Goal: Transaction & Acquisition: Purchase product/service

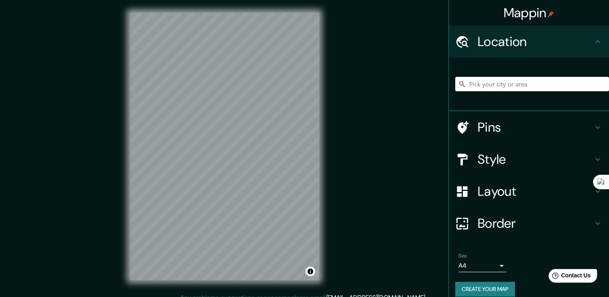
scroll to position [20, 0]
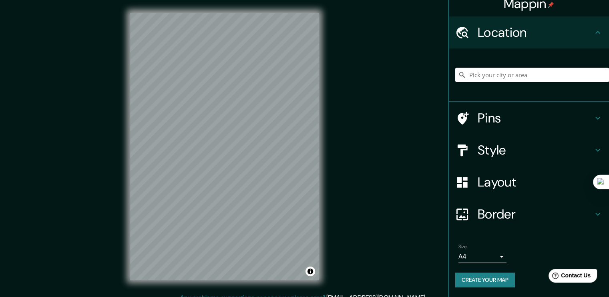
click at [487, 69] on input "Pick your city or area" at bounding box center [532, 75] width 154 height 14
drag, startPoint x: 517, startPoint y: 75, endPoint x: 521, endPoint y: 69, distance: 6.6
click at [518, 74] on div at bounding box center [532, 75] width 154 height 40
click at [521, 68] on input "Pick your city or area" at bounding box center [532, 75] width 154 height 14
paste input "C. [GEOGRAPHIC_DATA], 4"
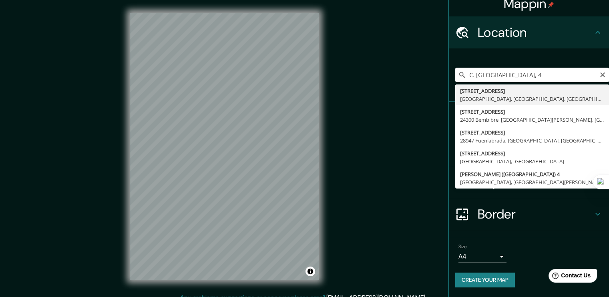
type input "[STREET_ADDRESS]"
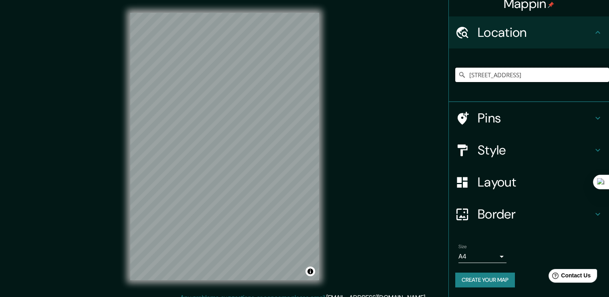
scroll to position [0, 0]
click at [518, 182] on h4 "Layout" at bounding box center [535, 182] width 115 height 16
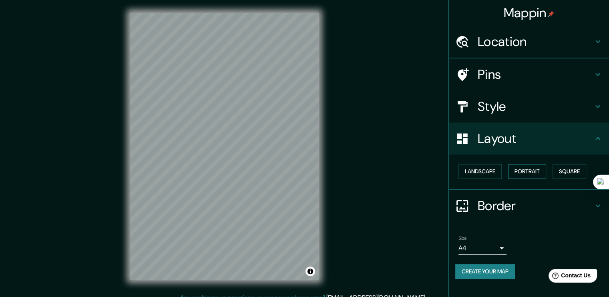
scroll to position [0, 0]
click at [538, 174] on button "Portrait" at bounding box center [527, 171] width 38 height 15
click at [566, 176] on button "Square" at bounding box center [570, 171] width 34 height 15
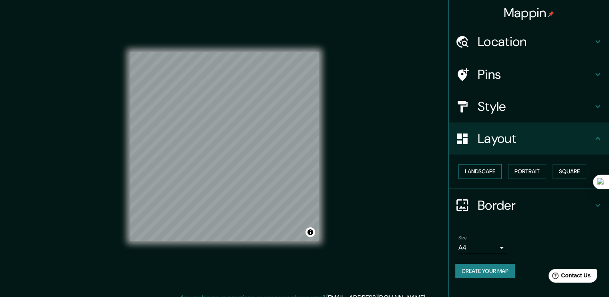
click at [495, 177] on button "Landscape" at bounding box center [480, 171] width 43 height 15
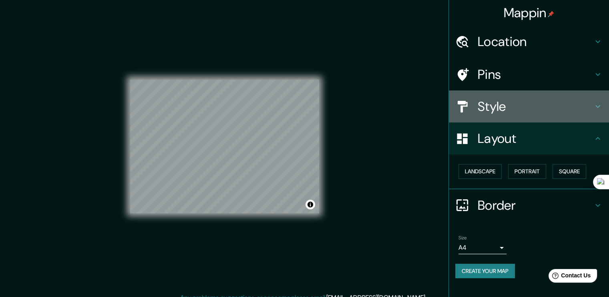
click at [535, 104] on h4 "Style" at bounding box center [535, 107] width 115 height 16
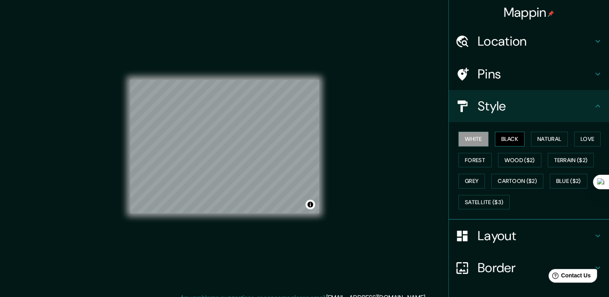
click at [498, 144] on button "Black" at bounding box center [510, 139] width 30 height 15
click at [540, 144] on button "Natural" at bounding box center [549, 139] width 37 height 15
click at [473, 145] on button "White" at bounding box center [474, 139] width 30 height 15
click at [574, 147] on button "Love" at bounding box center [587, 139] width 26 height 15
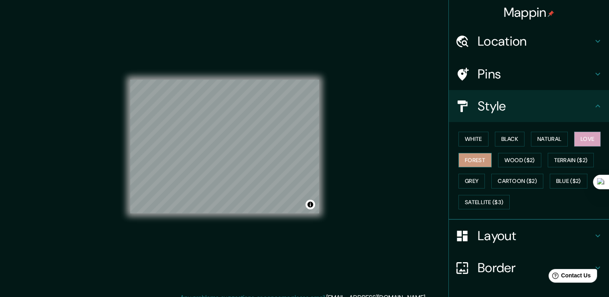
click at [492, 165] on button "Forest" at bounding box center [475, 160] width 33 height 15
click at [532, 162] on button "Wood ($2)" at bounding box center [519, 160] width 43 height 15
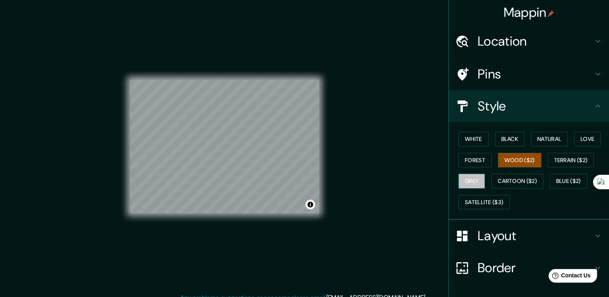
click at [485, 180] on button "Grey" at bounding box center [472, 181] width 26 height 15
click at [548, 168] on button "Terrain ($2)" at bounding box center [571, 160] width 46 height 15
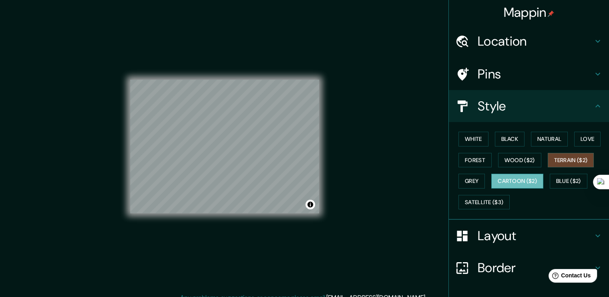
click at [492, 189] on button "Cartoon ($2)" at bounding box center [518, 181] width 52 height 15
click at [550, 189] on button "Blue ($2)" at bounding box center [569, 181] width 38 height 15
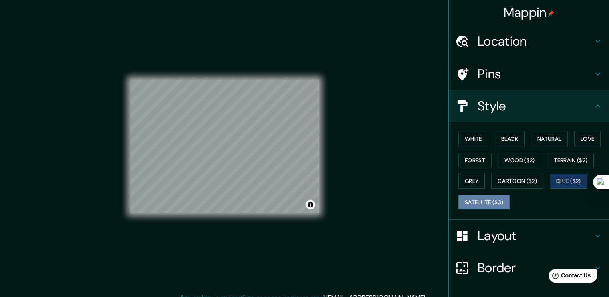
click at [500, 210] on button "Satellite ($3)" at bounding box center [484, 202] width 51 height 15
click at [512, 143] on button "Black" at bounding box center [510, 139] width 30 height 15
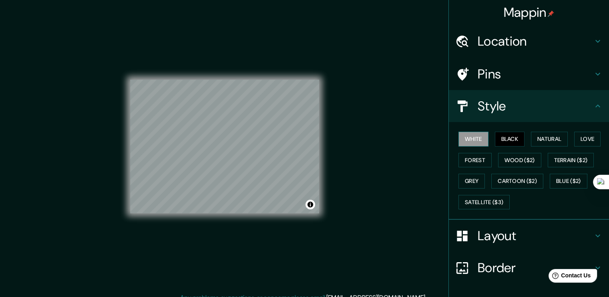
click at [472, 147] on button "White" at bounding box center [474, 139] width 30 height 15
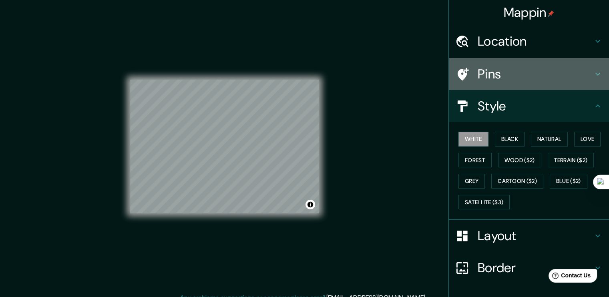
click at [489, 70] on h4 "Pins" at bounding box center [535, 74] width 115 height 16
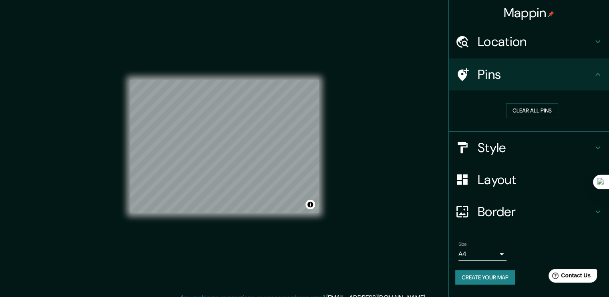
click at [508, 10] on h4 "Mappin" at bounding box center [529, 13] width 51 height 16
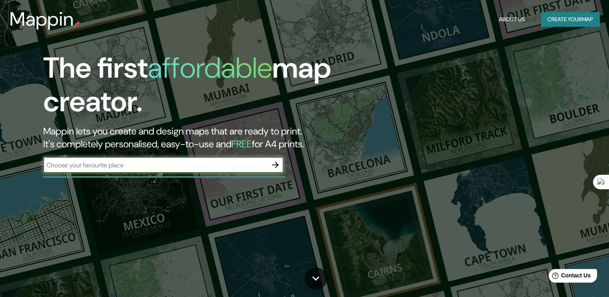
click at [200, 170] on input "text" at bounding box center [155, 165] width 224 height 9
click at [183, 166] on input "text" at bounding box center [155, 165] width 224 height 9
type input "C. [GEOGRAPHIC_DATA], 4"
click at [279, 168] on icon "button" at bounding box center [276, 165] width 10 height 10
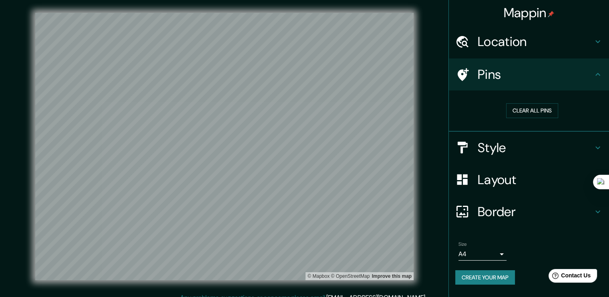
click at [517, 44] on h4 "Location" at bounding box center [535, 42] width 115 height 16
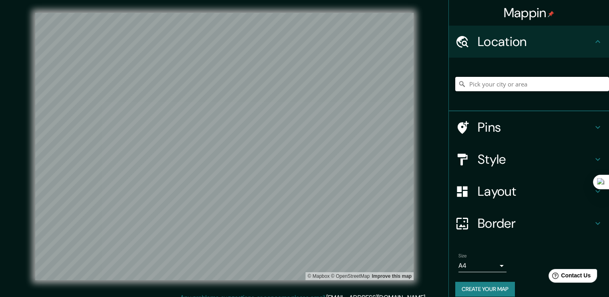
click at [493, 85] on input "Pick your city or area" at bounding box center [532, 84] width 154 height 14
paste input "C. [GEOGRAPHIC_DATA], 4"
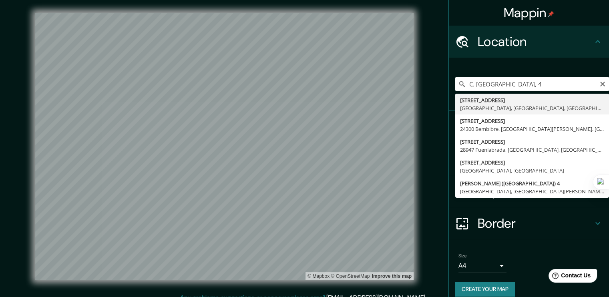
type input "[STREET_ADDRESS]"
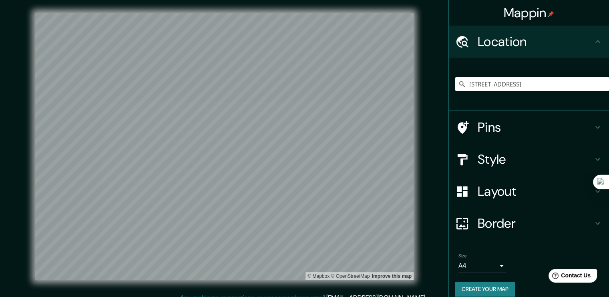
click at [502, 167] on h4 "Style" at bounding box center [535, 159] width 115 height 16
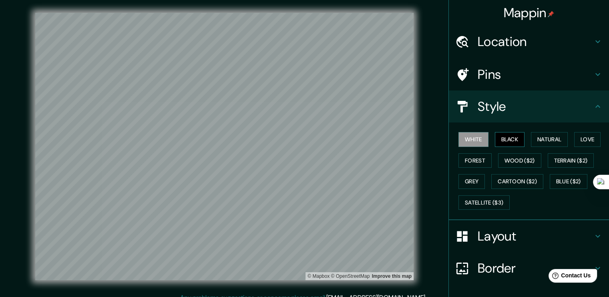
click at [502, 145] on button "Black" at bounding box center [510, 139] width 30 height 15
click at [531, 144] on button "Natural" at bounding box center [549, 139] width 37 height 15
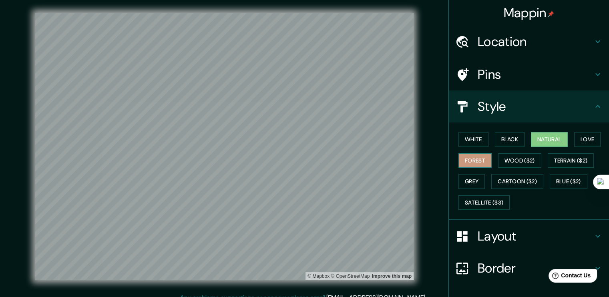
click at [492, 165] on button "Forest" at bounding box center [475, 160] width 33 height 15
click at [538, 160] on button "Wood ($2)" at bounding box center [519, 160] width 43 height 15
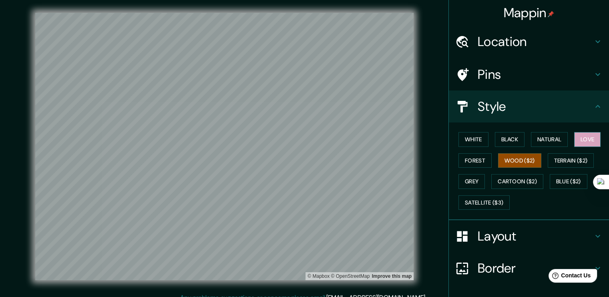
click at [574, 147] on button "Love" at bounding box center [587, 139] width 26 height 15
click at [548, 168] on button "Terrain ($2)" at bounding box center [571, 160] width 46 height 15
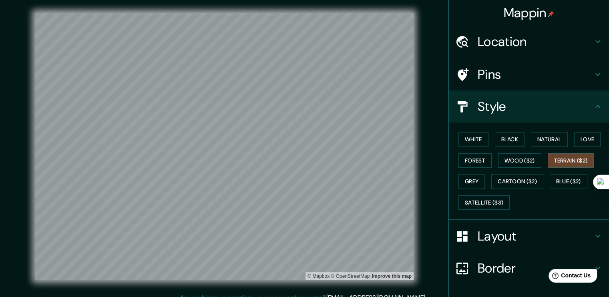
click at [506, 185] on div "White Black Natural Love Forest Wood ($2) Terrain ($2) Grey Cartoon ($2) Blue (…" at bounding box center [532, 171] width 154 height 84
click at [485, 185] on button "Grey" at bounding box center [472, 181] width 26 height 15
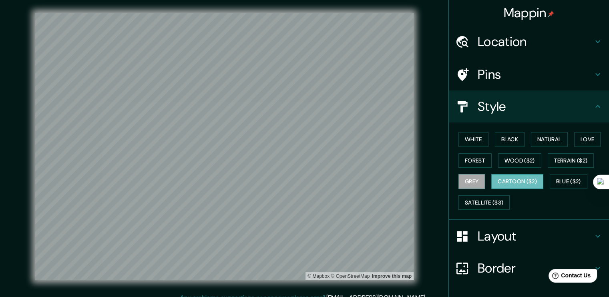
click at [492, 189] on button "Cartoon ($2)" at bounding box center [518, 181] width 52 height 15
click at [494, 210] on button "Satellite ($3)" at bounding box center [484, 202] width 51 height 15
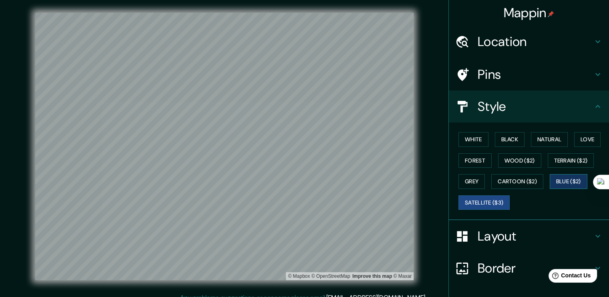
click at [550, 189] on button "Blue ($2)" at bounding box center [569, 181] width 38 height 15
click at [485, 187] on button "Grey" at bounding box center [472, 181] width 26 height 15
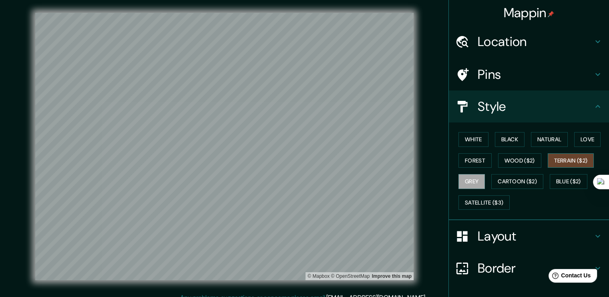
click at [548, 168] on button "Terrain ($2)" at bounding box center [571, 160] width 46 height 15
click at [492, 168] on button "Forest" at bounding box center [475, 160] width 33 height 15
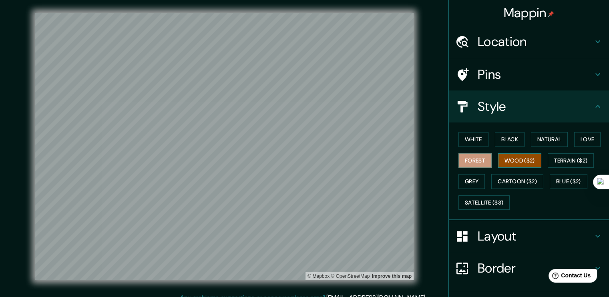
click at [542, 161] on button "Wood ($2)" at bounding box center [519, 160] width 43 height 15
click at [574, 147] on button "Love" at bounding box center [587, 139] width 26 height 15
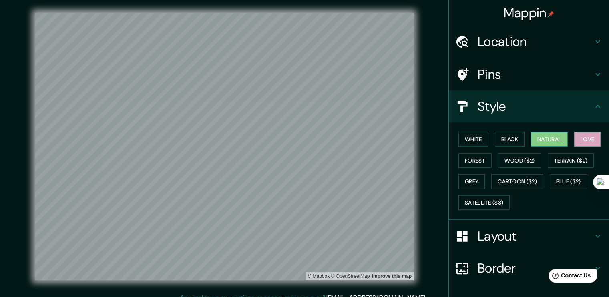
click at [548, 147] on button "Natural" at bounding box center [549, 139] width 37 height 15
click at [542, 161] on button "Wood ($2)" at bounding box center [519, 160] width 43 height 15
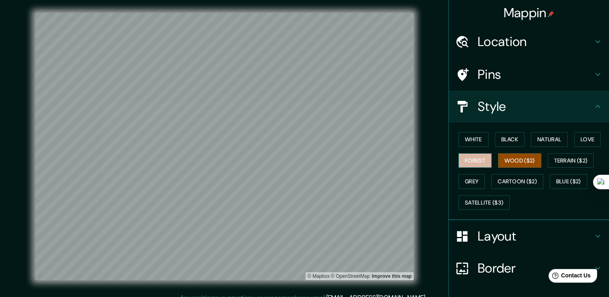
click at [492, 167] on button "Forest" at bounding box center [475, 160] width 33 height 15
click at [485, 187] on button "Grey" at bounding box center [472, 181] width 26 height 15
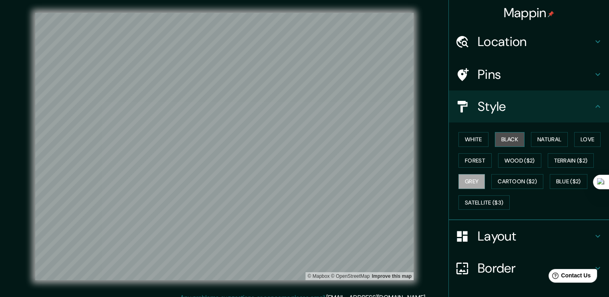
click at [510, 141] on button "Black" at bounding box center [510, 139] width 30 height 15
click at [478, 145] on button "White" at bounding box center [474, 139] width 30 height 15
click at [506, 147] on button "Black" at bounding box center [510, 139] width 30 height 15
click at [477, 146] on button "White" at bounding box center [474, 139] width 30 height 15
click at [509, 147] on button "Black" at bounding box center [510, 139] width 30 height 15
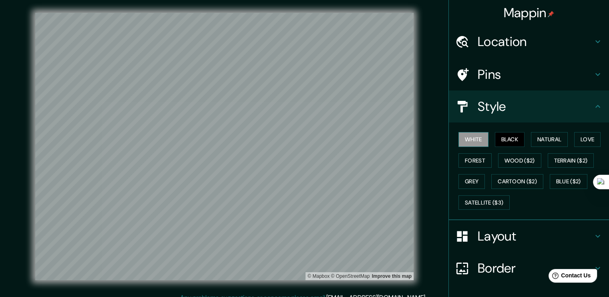
click at [477, 147] on button "White" at bounding box center [474, 139] width 30 height 15
click at [499, 147] on button "Black" at bounding box center [510, 139] width 30 height 15
click at [477, 146] on button "White" at bounding box center [474, 139] width 30 height 15
click at [551, 147] on button "Natural" at bounding box center [549, 139] width 37 height 15
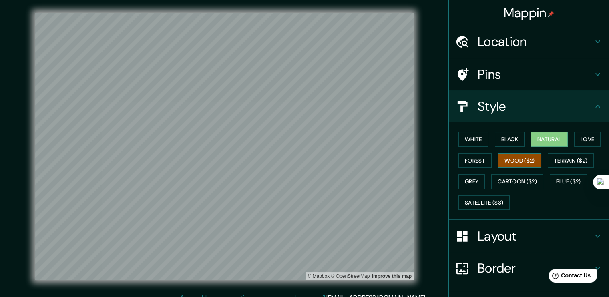
click at [542, 163] on button "Wood ($2)" at bounding box center [519, 160] width 43 height 15
click at [485, 185] on button "Grey" at bounding box center [472, 181] width 26 height 15
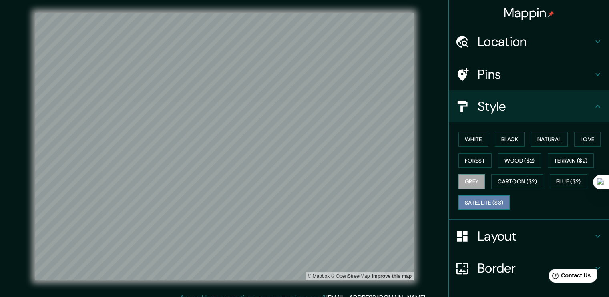
click at [495, 210] on button "Satellite ($3)" at bounding box center [484, 202] width 51 height 15
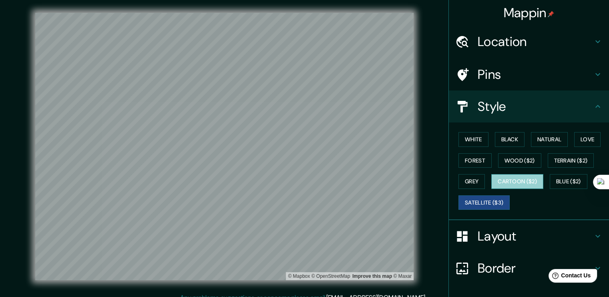
click at [492, 189] on button "Cartoon ($2)" at bounding box center [518, 181] width 52 height 15
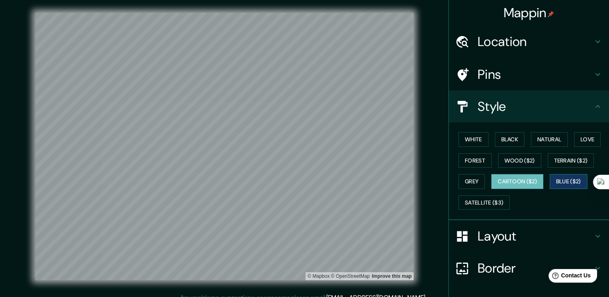
click at [550, 189] on button "Blue ($2)" at bounding box center [569, 181] width 38 height 15
click at [513, 144] on button "Black" at bounding box center [510, 139] width 30 height 15
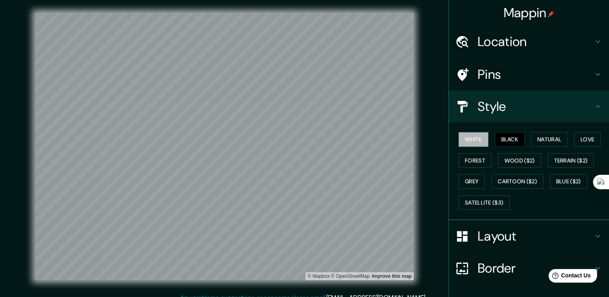
click at [477, 147] on button "White" at bounding box center [474, 139] width 30 height 15
click at [540, 147] on button "Natural" at bounding box center [549, 139] width 37 height 15
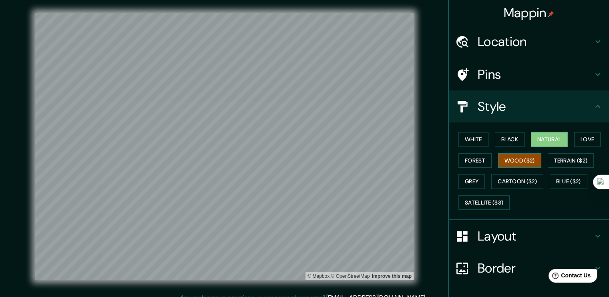
click at [542, 167] on button "Wood ($2)" at bounding box center [519, 160] width 43 height 15
click at [485, 187] on button "Grey" at bounding box center [472, 181] width 26 height 15
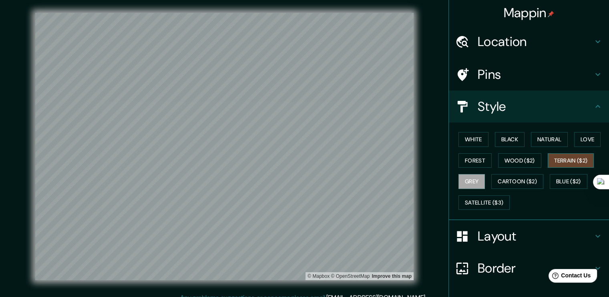
click at [548, 168] on button "Terrain ($2)" at bounding box center [571, 160] width 46 height 15
click at [485, 189] on button "Grey" at bounding box center [472, 181] width 26 height 15
click at [492, 168] on button "Forest" at bounding box center [475, 160] width 33 height 15
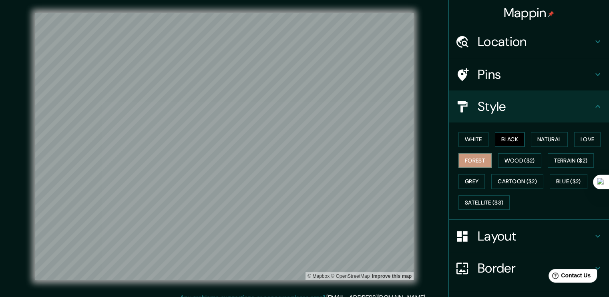
click at [512, 145] on button "Black" at bounding box center [510, 139] width 30 height 15
click at [479, 145] on button "White" at bounding box center [474, 139] width 30 height 15
click at [508, 146] on button "Black" at bounding box center [510, 139] width 30 height 15
click at [542, 142] on button "Natural" at bounding box center [549, 139] width 37 height 15
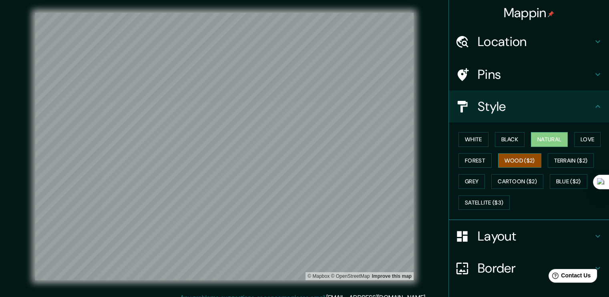
click at [542, 168] on button "Wood ($2)" at bounding box center [519, 160] width 43 height 15
click at [492, 168] on button "Forest" at bounding box center [475, 160] width 33 height 15
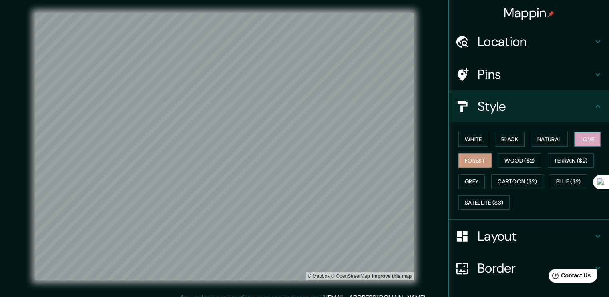
click at [574, 147] on button "Love" at bounding box center [587, 139] width 26 height 15
click at [548, 168] on button "Terrain ($2)" at bounding box center [571, 160] width 46 height 15
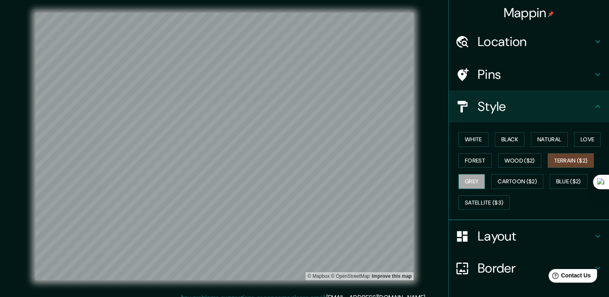
click at [485, 185] on button "Grey" at bounding box center [472, 181] width 26 height 15
